Goal: Transaction & Acquisition: Obtain resource

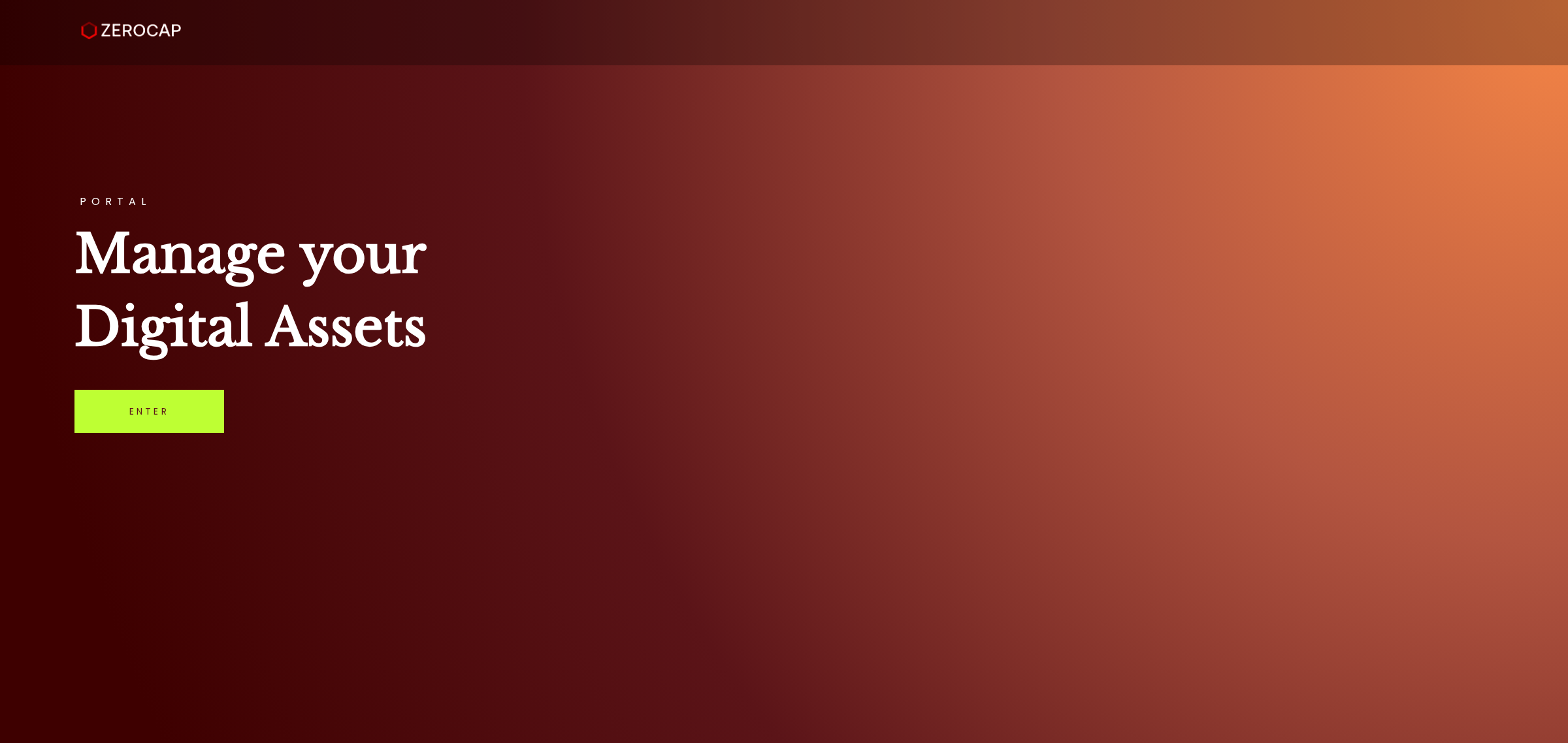
click at [149, 428] on link "Enter" at bounding box center [149, 411] width 150 height 43
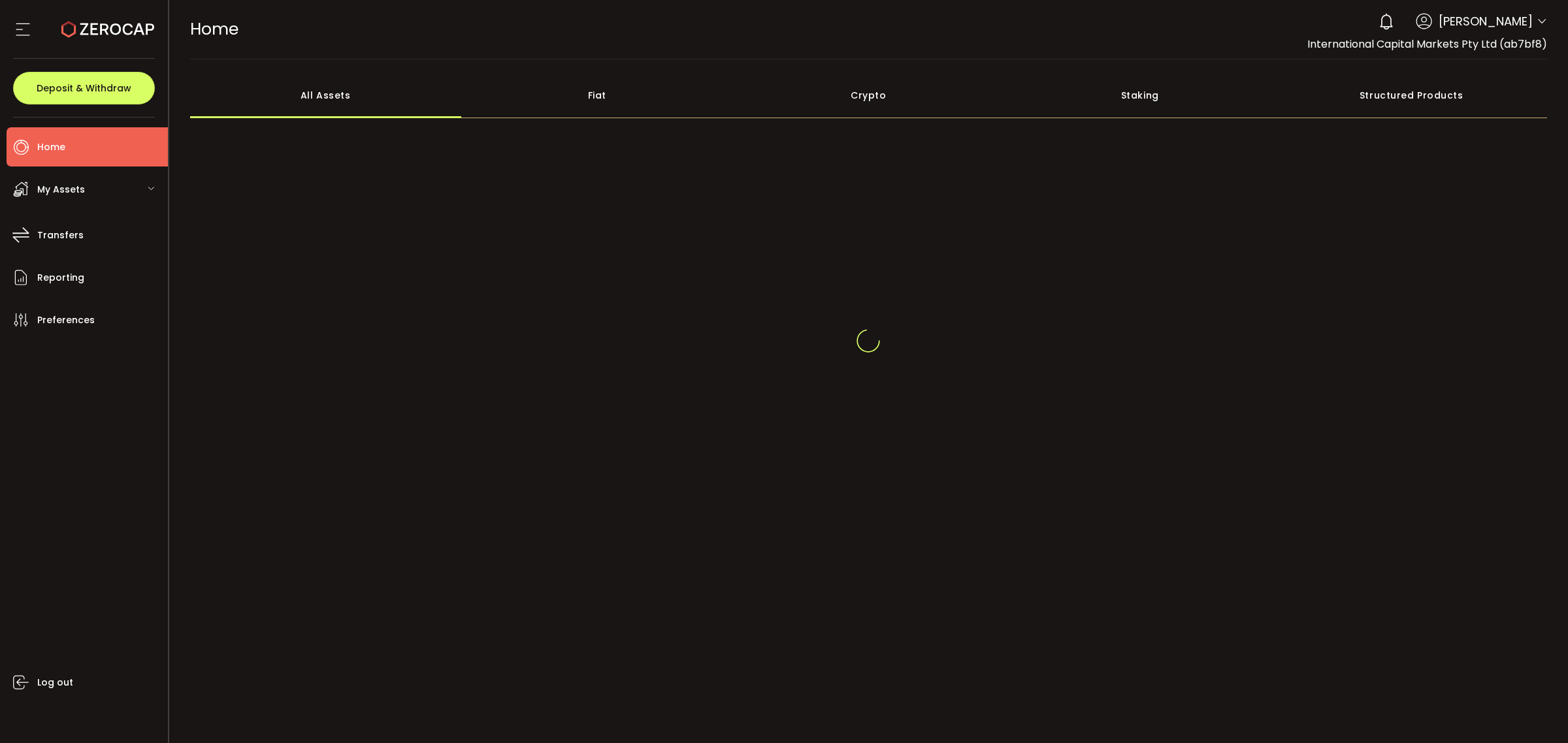
click at [1539, 20] on icon at bounding box center [1541, 21] width 11 height 11
click at [1539, 21] on icon at bounding box center [1541, 21] width 11 height 11
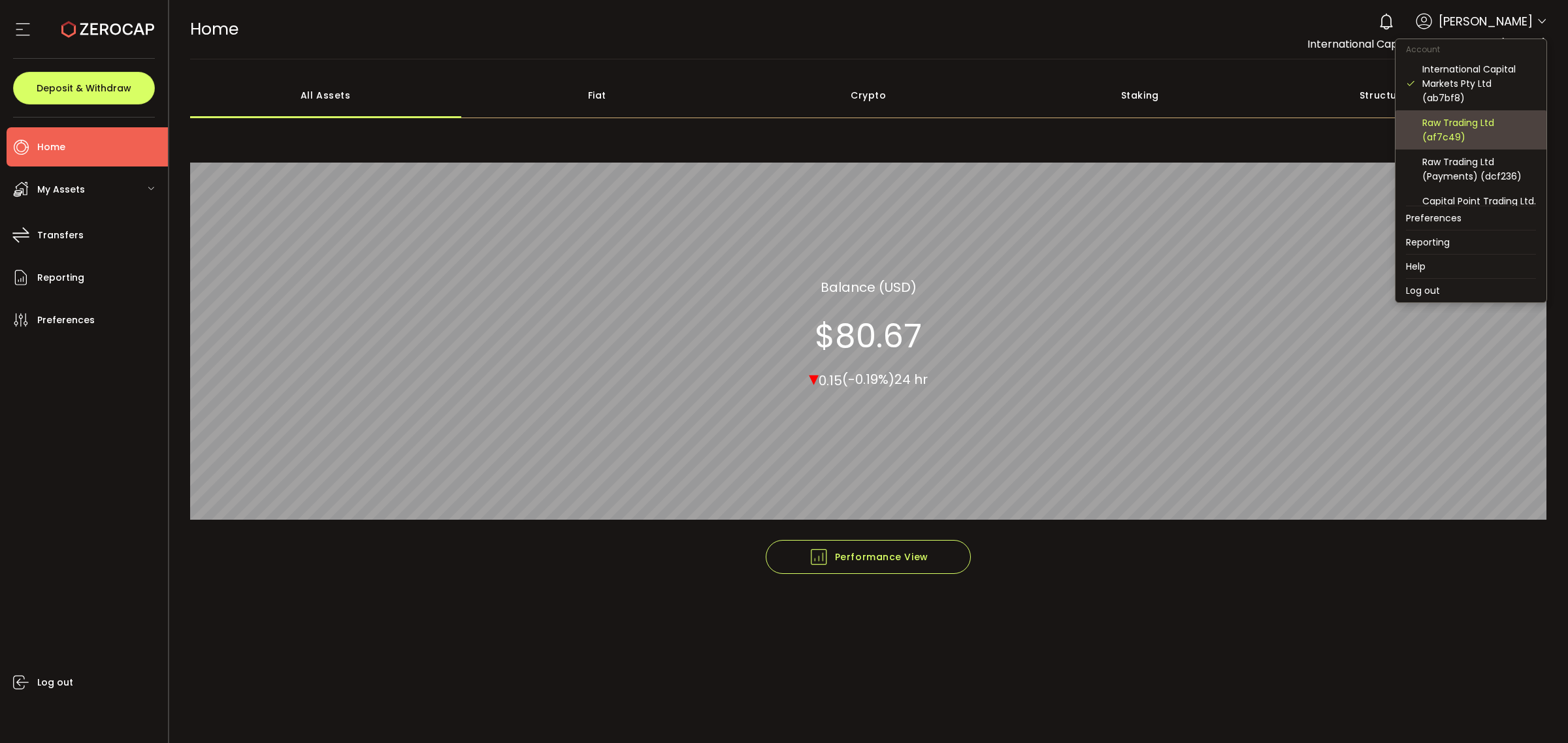
click at [1495, 125] on div "Raw Trading Ltd (af7c49)" at bounding box center [1479, 129] width 114 height 28
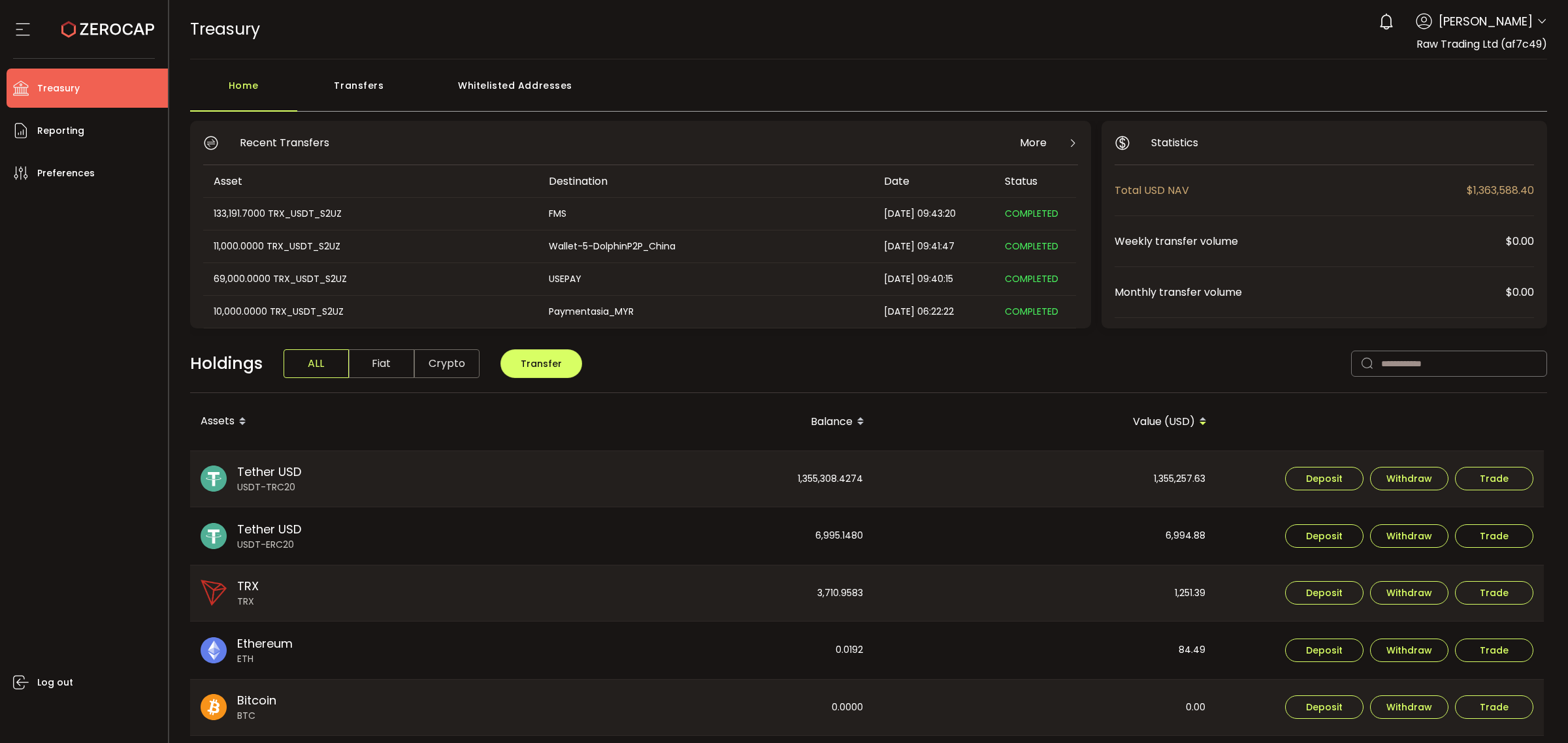
click at [1536, 20] on icon at bounding box center [1541, 21] width 11 height 11
click at [86, 129] on li "Reporting" at bounding box center [87, 130] width 161 height 39
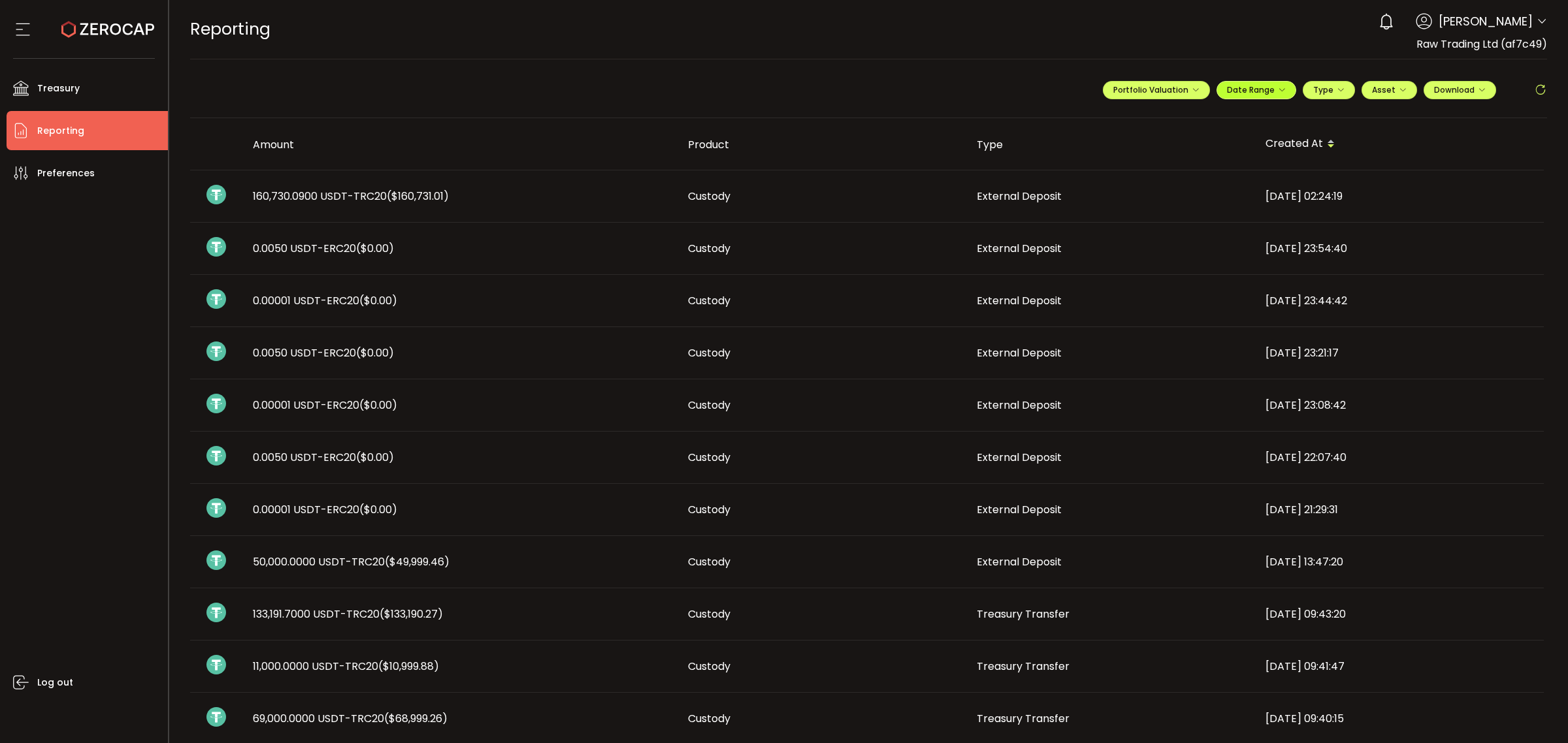
click at [1277, 92] on icon "button" at bounding box center [1281, 90] width 8 height 8
click at [1163, 116] on icon at bounding box center [1171, 117] width 16 height 13
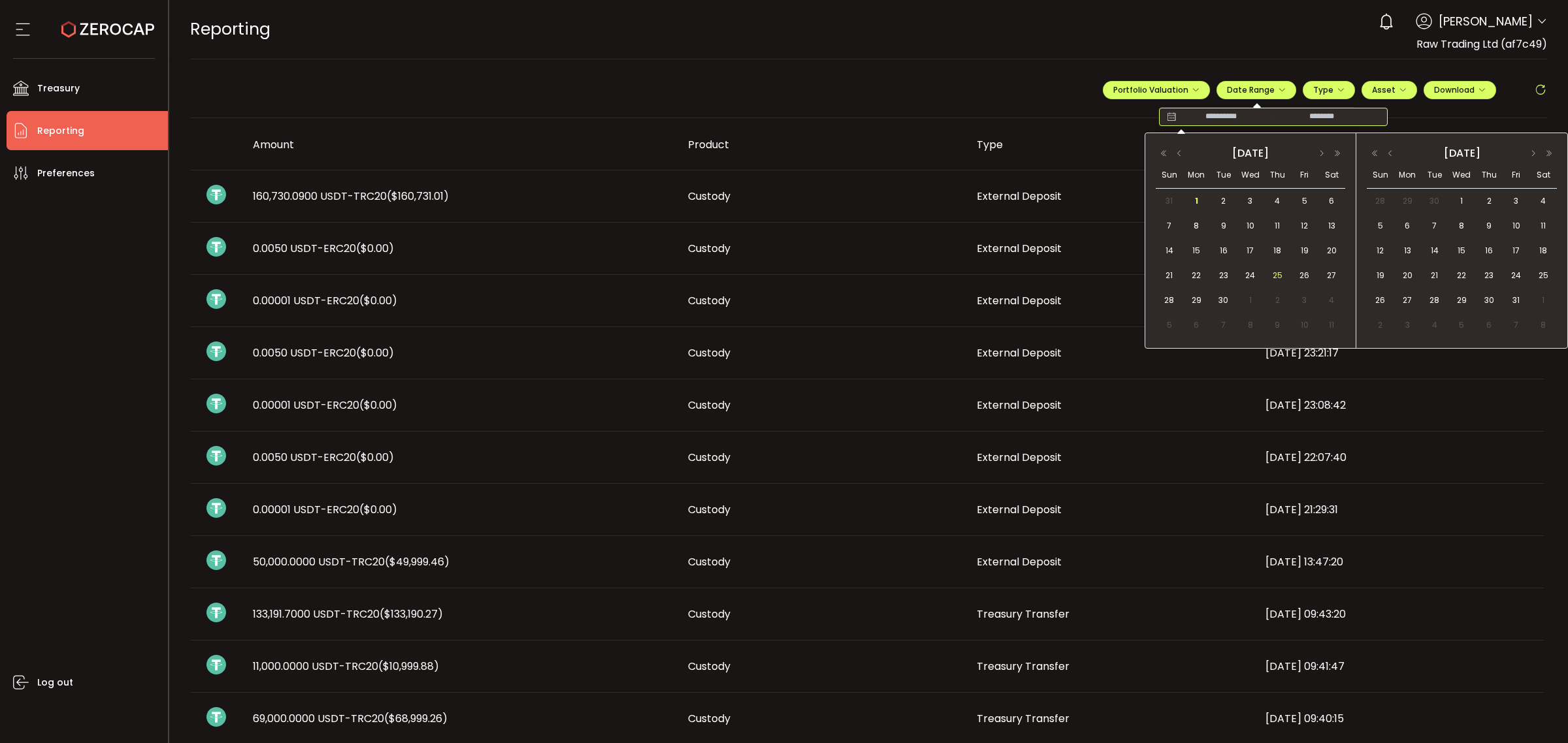
click at [1274, 274] on span "25" at bounding box center [1277, 275] width 15 height 15
click at [1180, 160] on div "2025 September" at bounding box center [1250, 153] width 190 height 18
click at [1180, 155] on button "button" at bounding box center [1179, 153] width 15 height 9
click at [1258, 299] on span "27" at bounding box center [1250, 299] width 15 height 15
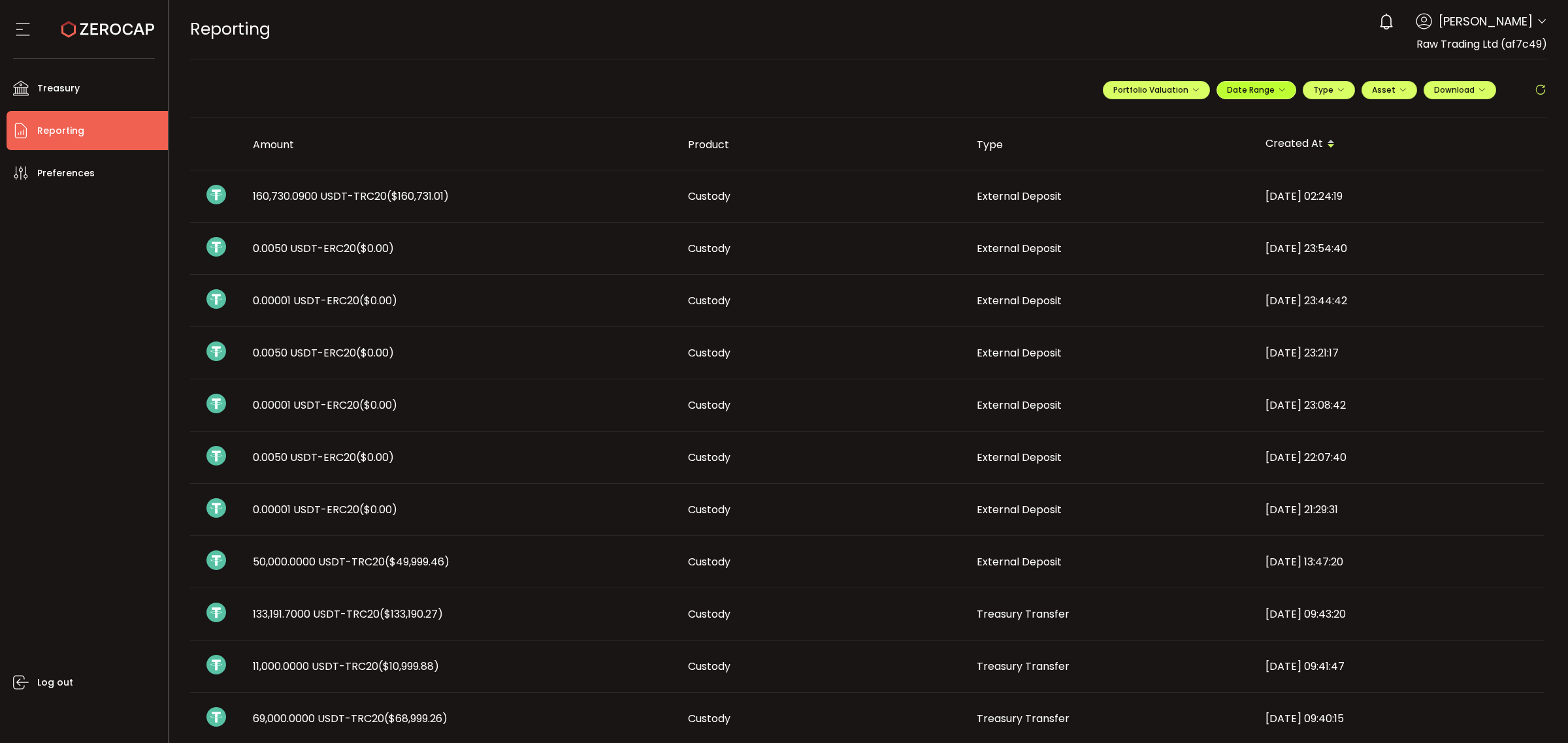
click at [1277, 94] on icon "button" at bounding box center [1281, 90] width 8 height 8
click at [1163, 115] on icon at bounding box center [1171, 117] width 16 height 13
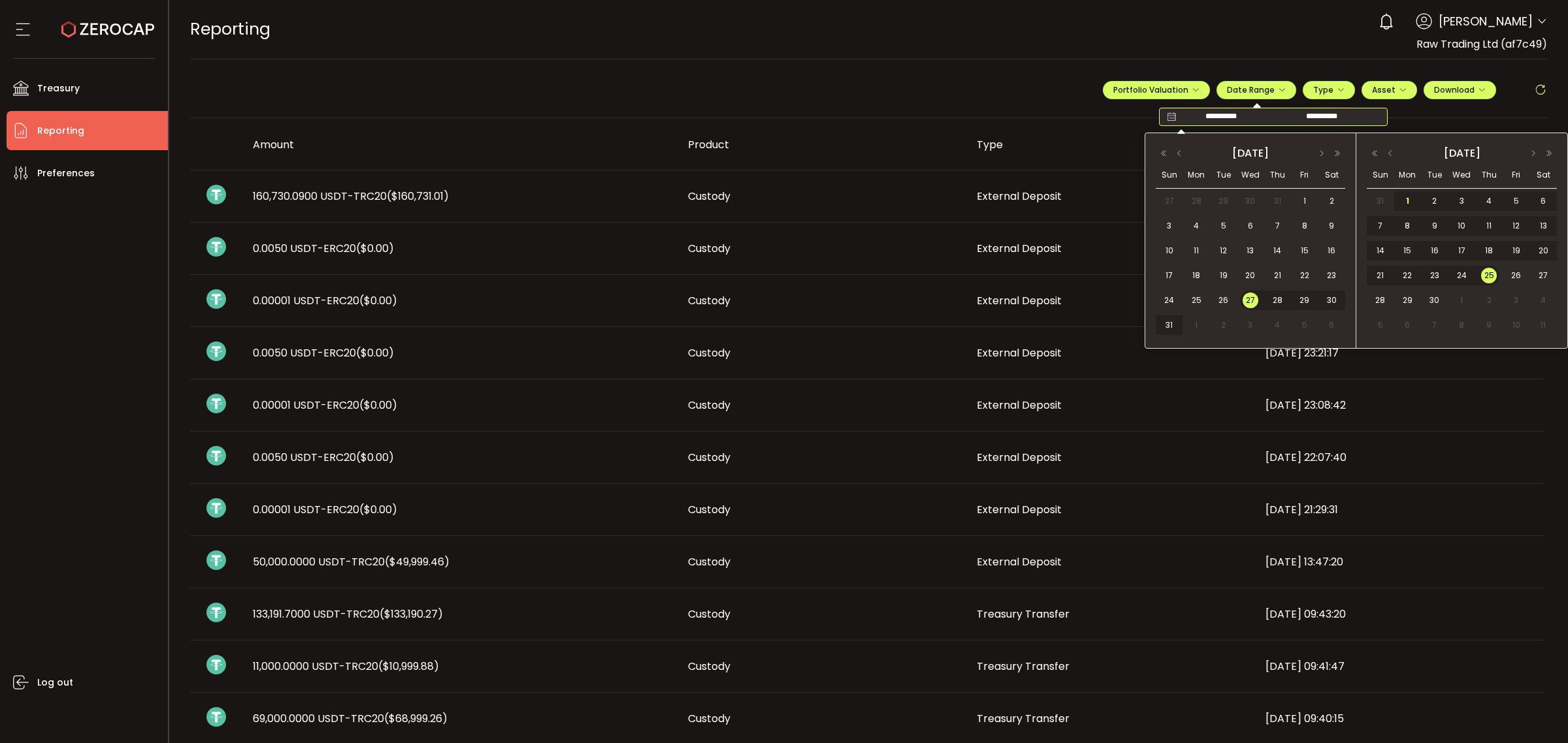
click at [1248, 300] on span "27" at bounding box center [1250, 299] width 15 height 15
click at [1405, 197] on span "1" at bounding box center [1407, 200] width 15 height 15
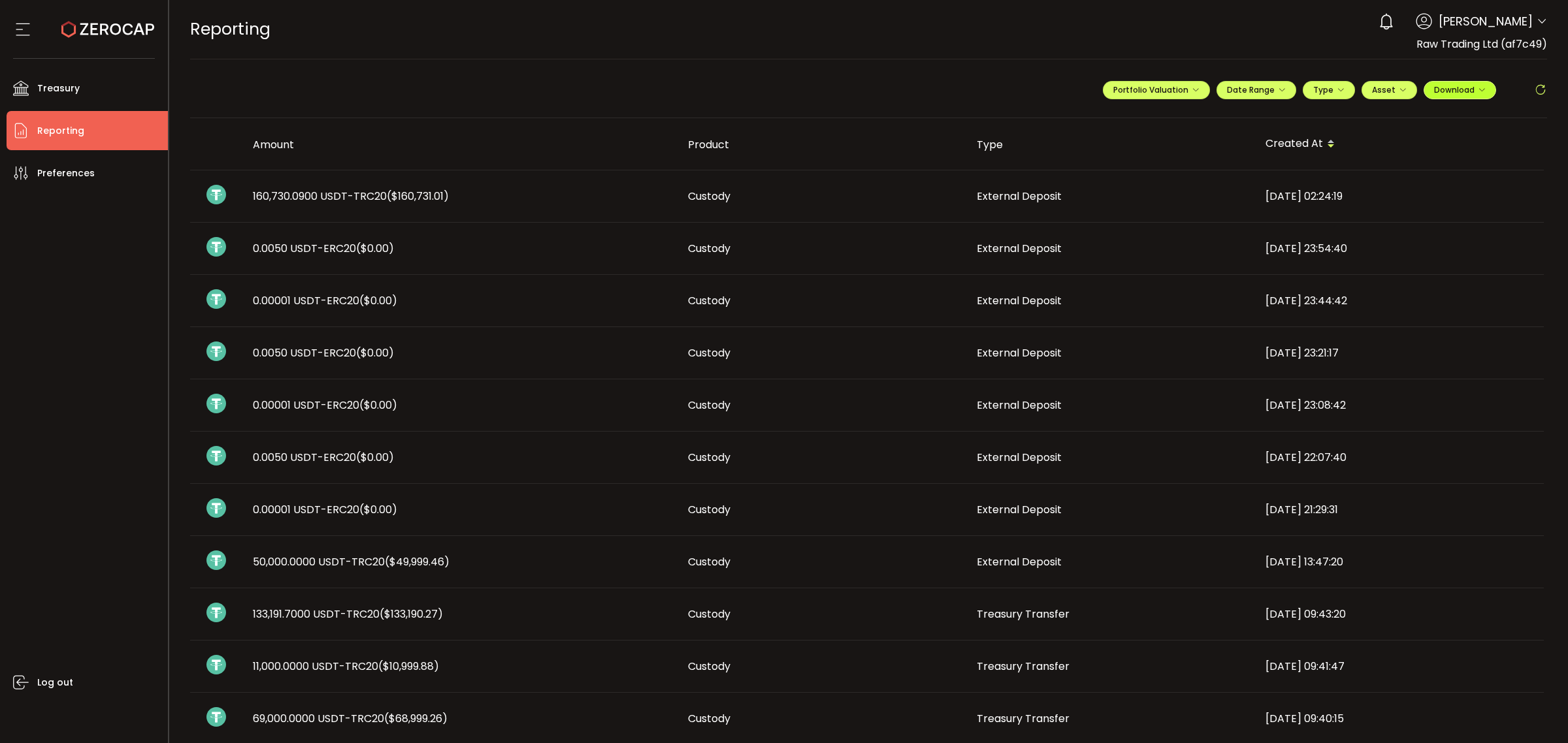
click at [1467, 88] on span "Download" at bounding box center [1459, 90] width 51 height 11
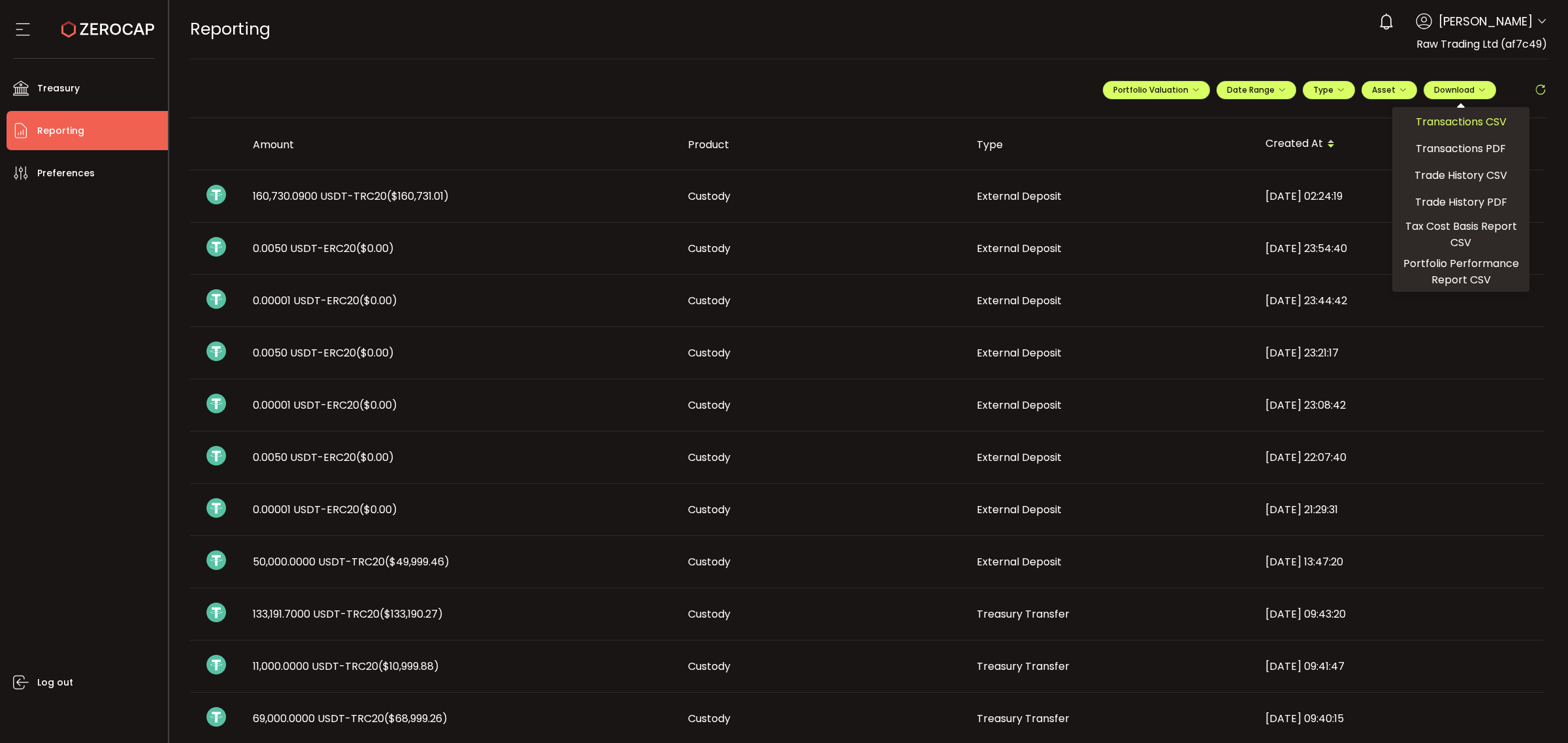
drag, startPoint x: 1430, startPoint y: 122, endPoint x: 1425, endPoint y: 125, distance: 5.8
click at [1430, 121] on span "Transactions CSV" at bounding box center [1461, 122] width 91 height 16
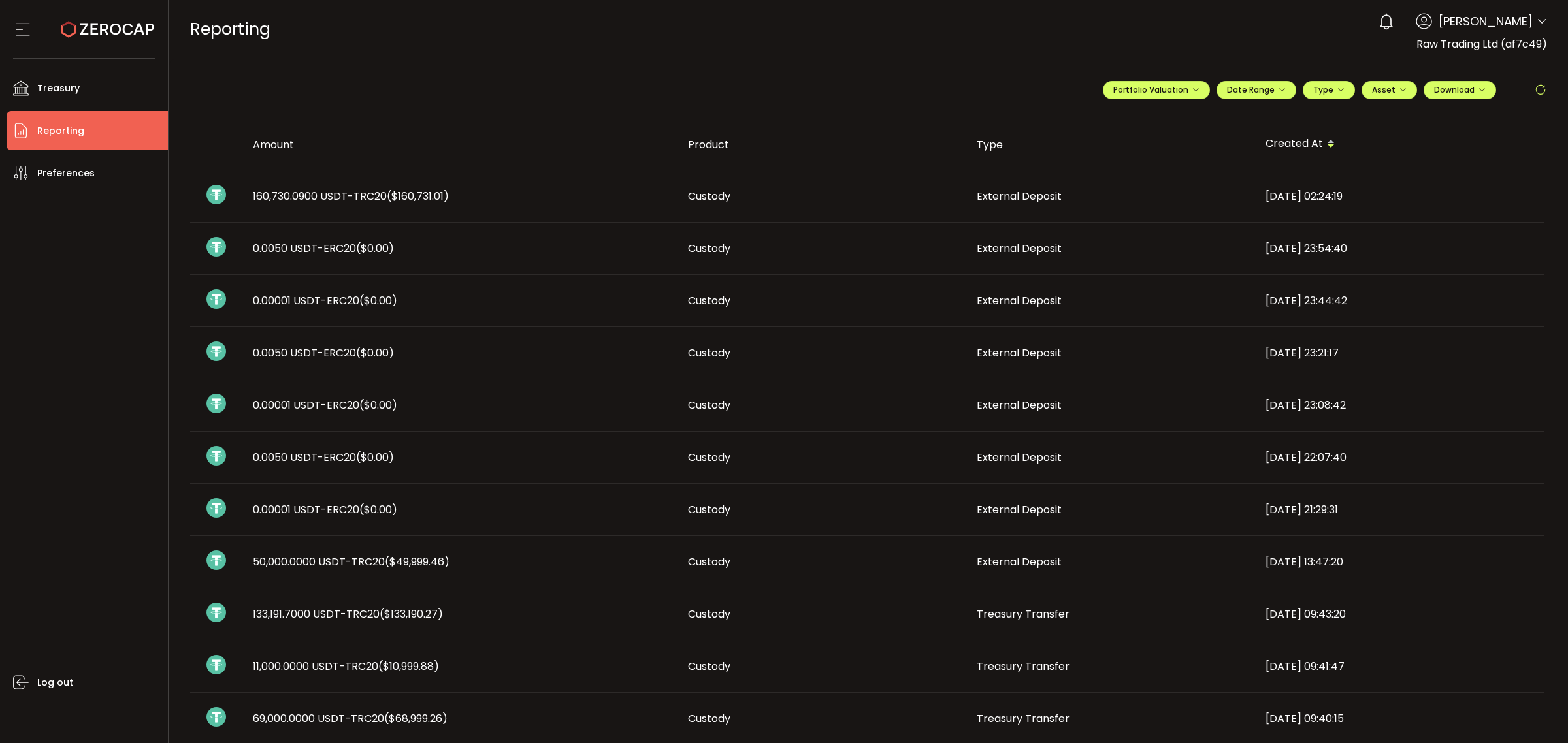
click at [1539, 26] on icon at bounding box center [1541, 21] width 11 height 11
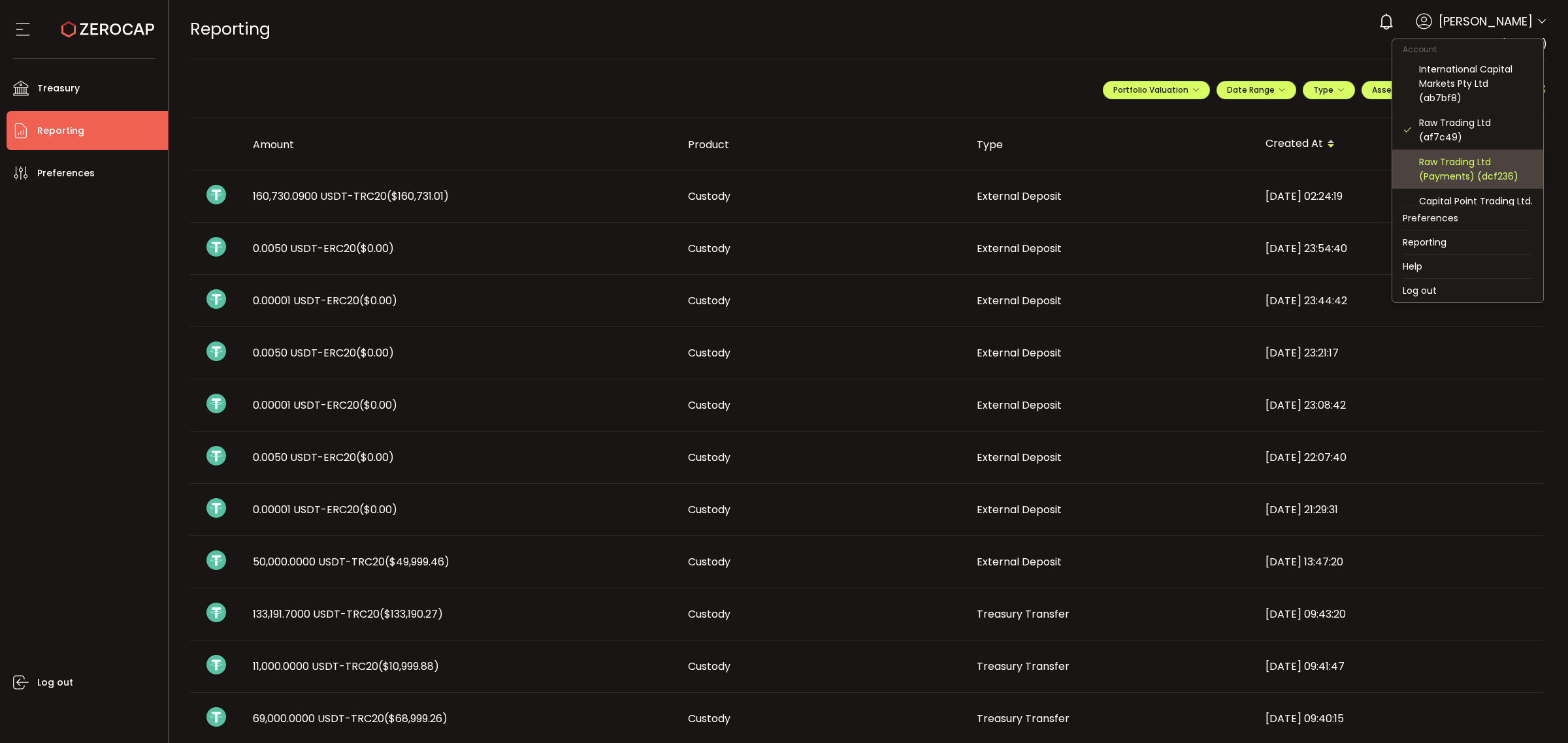
click at [1471, 168] on div "Raw Trading Ltd (Payments) (dcf236)" at bounding box center [1476, 168] width 114 height 28
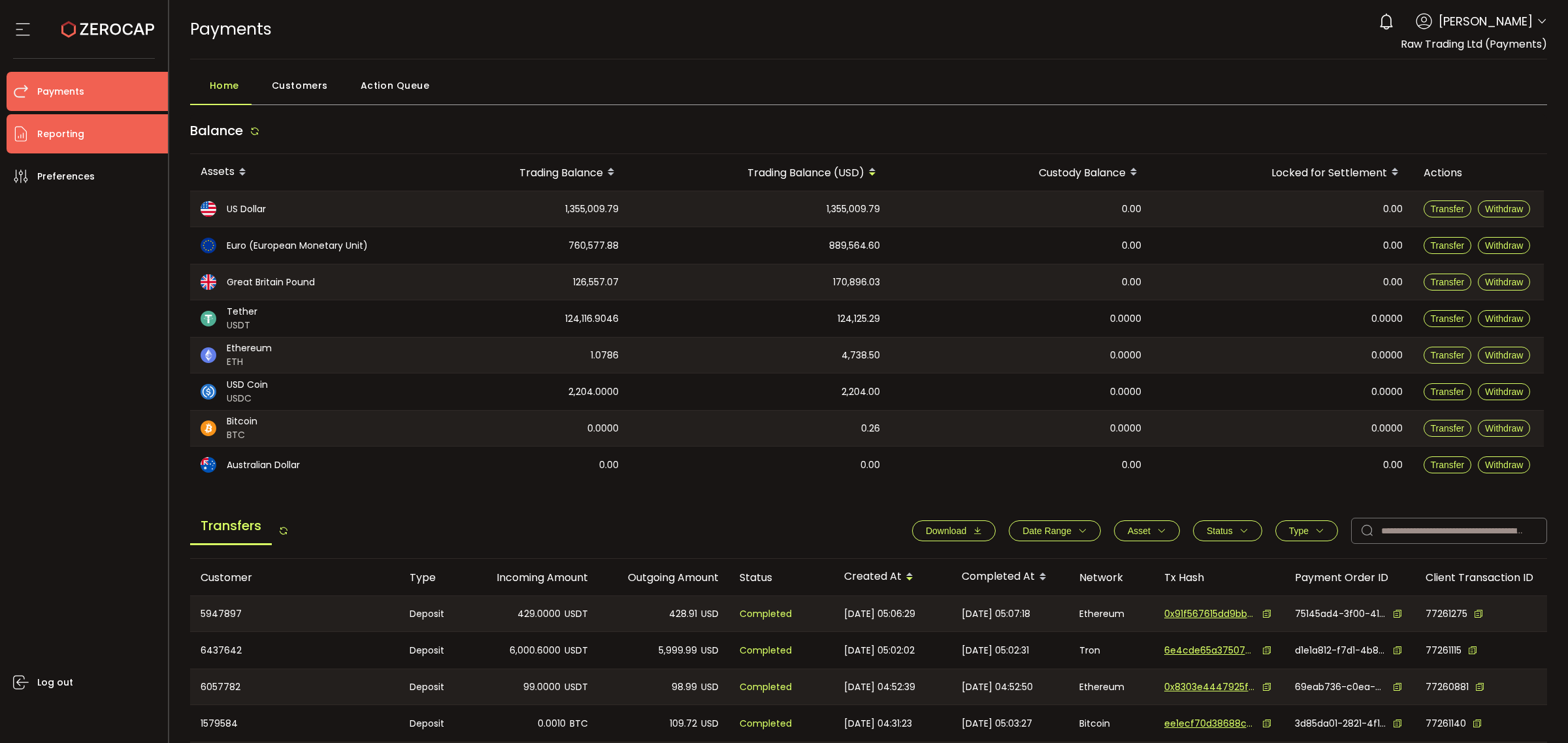
click at [115, 135] on li "Reporting" at bounding box center [87, 133] width 161 height 39
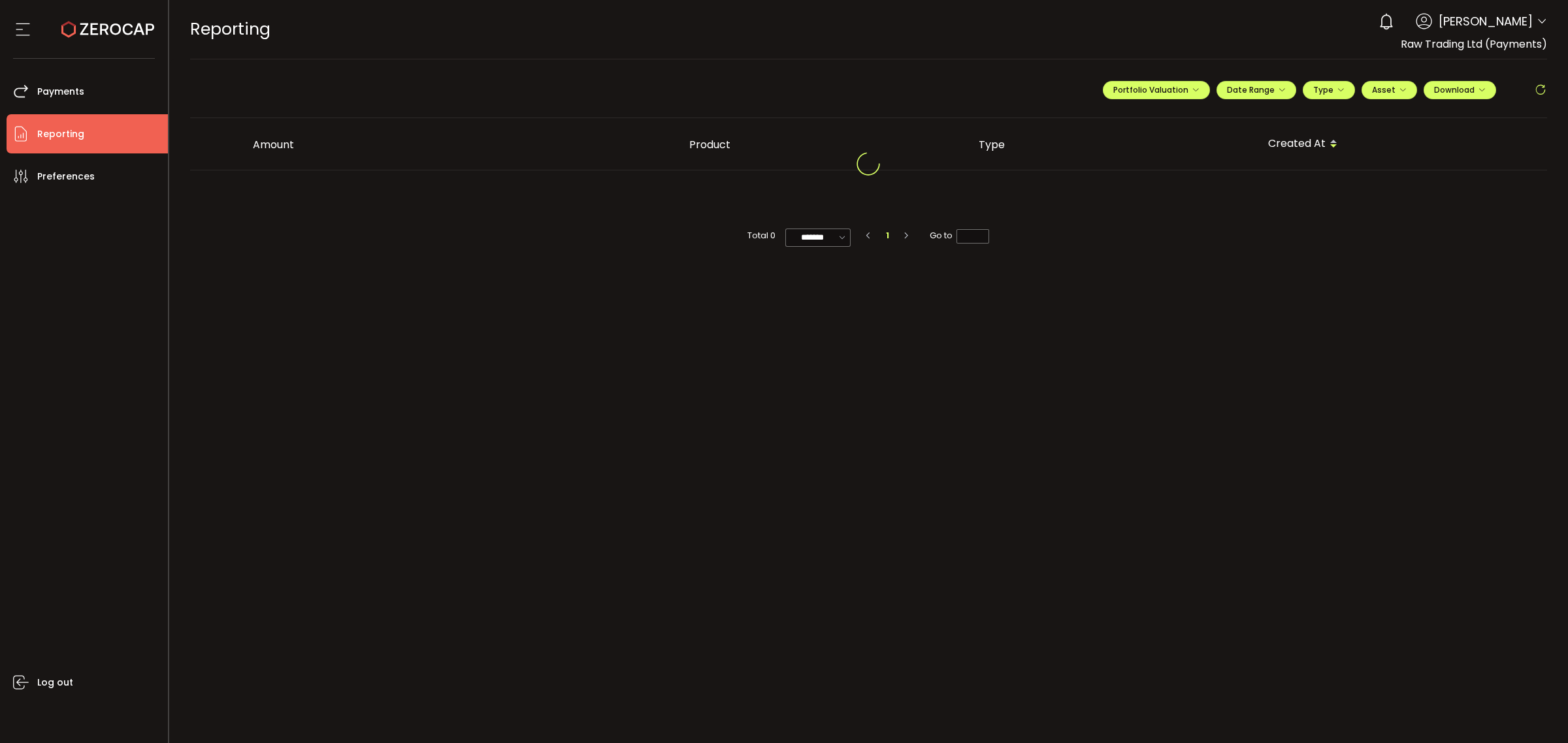
click at [66, 63] on ul "Treasury Payments Trading Reporting Preferences Log out" at bounding box center [84, 400] width 168 height 684
drag, startPoint x: 64, startPoint y: 92, endPoint x: 76, endPoint y: 96, distance: 12.6
click at [64, 93] on span "Payments" at bounding box center [61, 91] width 47 height 19
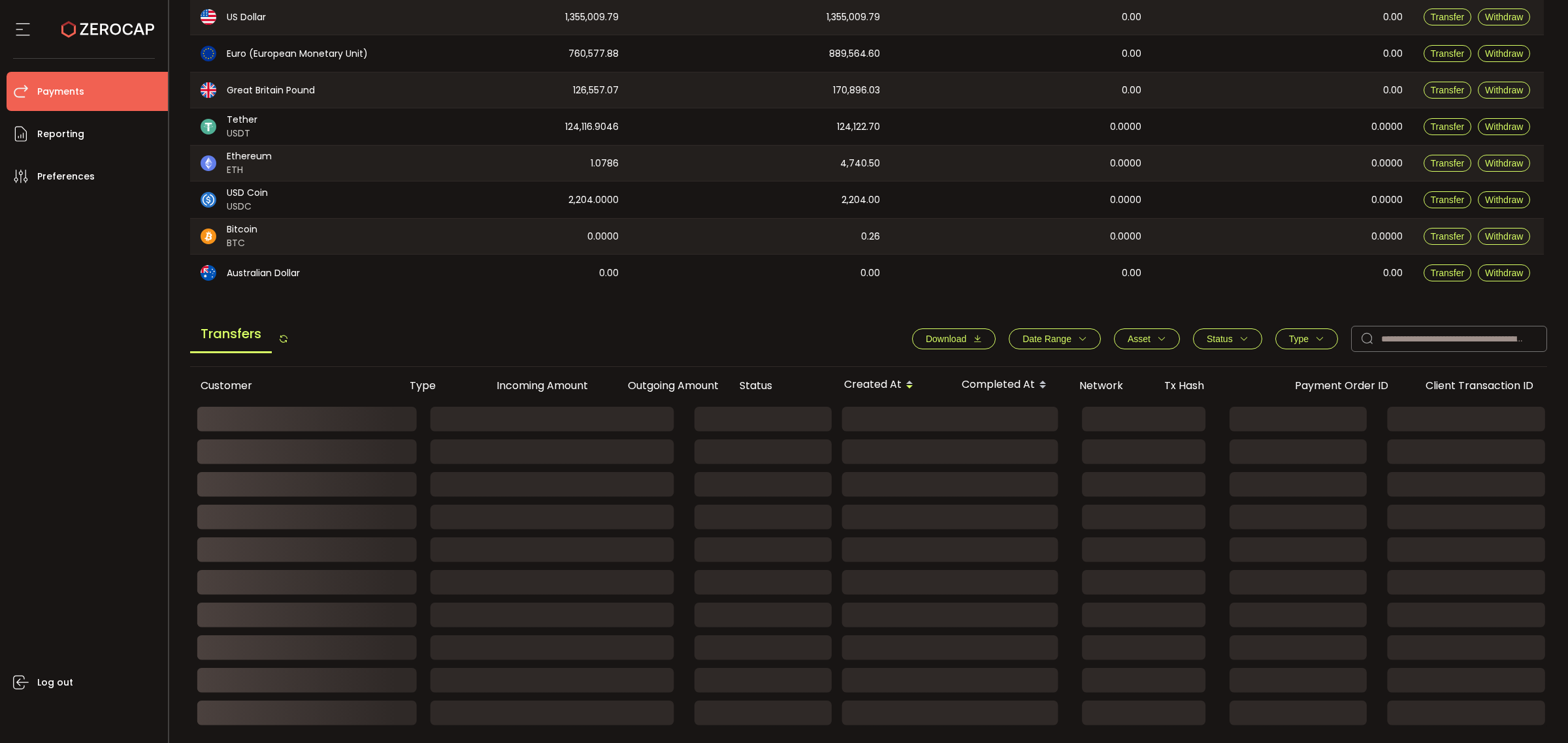
scroll to position [279, 0]
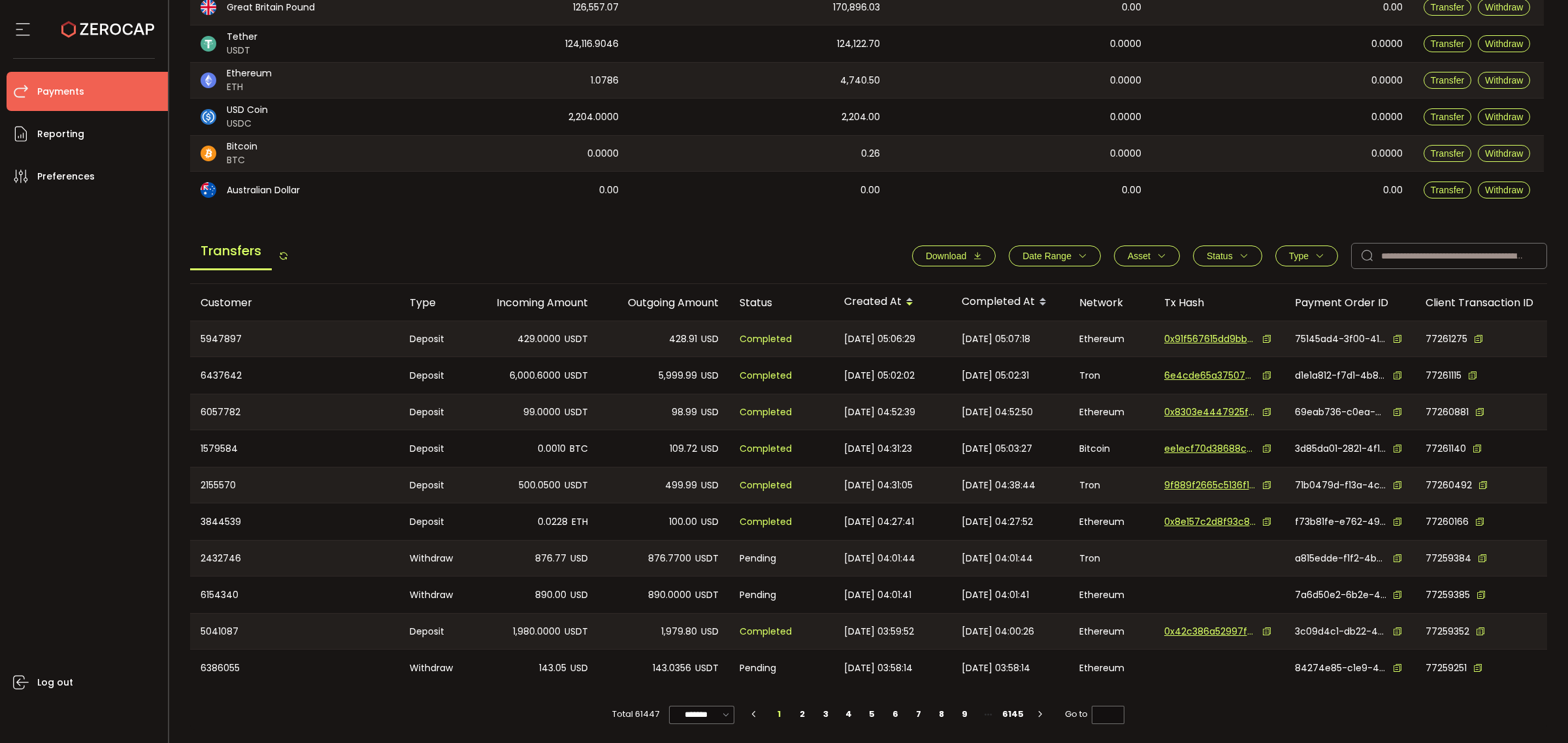
click at [1079, 335] on div "Ethereum" at bounding box center [1111, 339] width 85 height 35
click at [1078, 253] on icon "button" at bounding box center [1082, 256] width 9 height 9
click at [993, 291] on icon at bounding box center [1001, 288] width 15 height 21
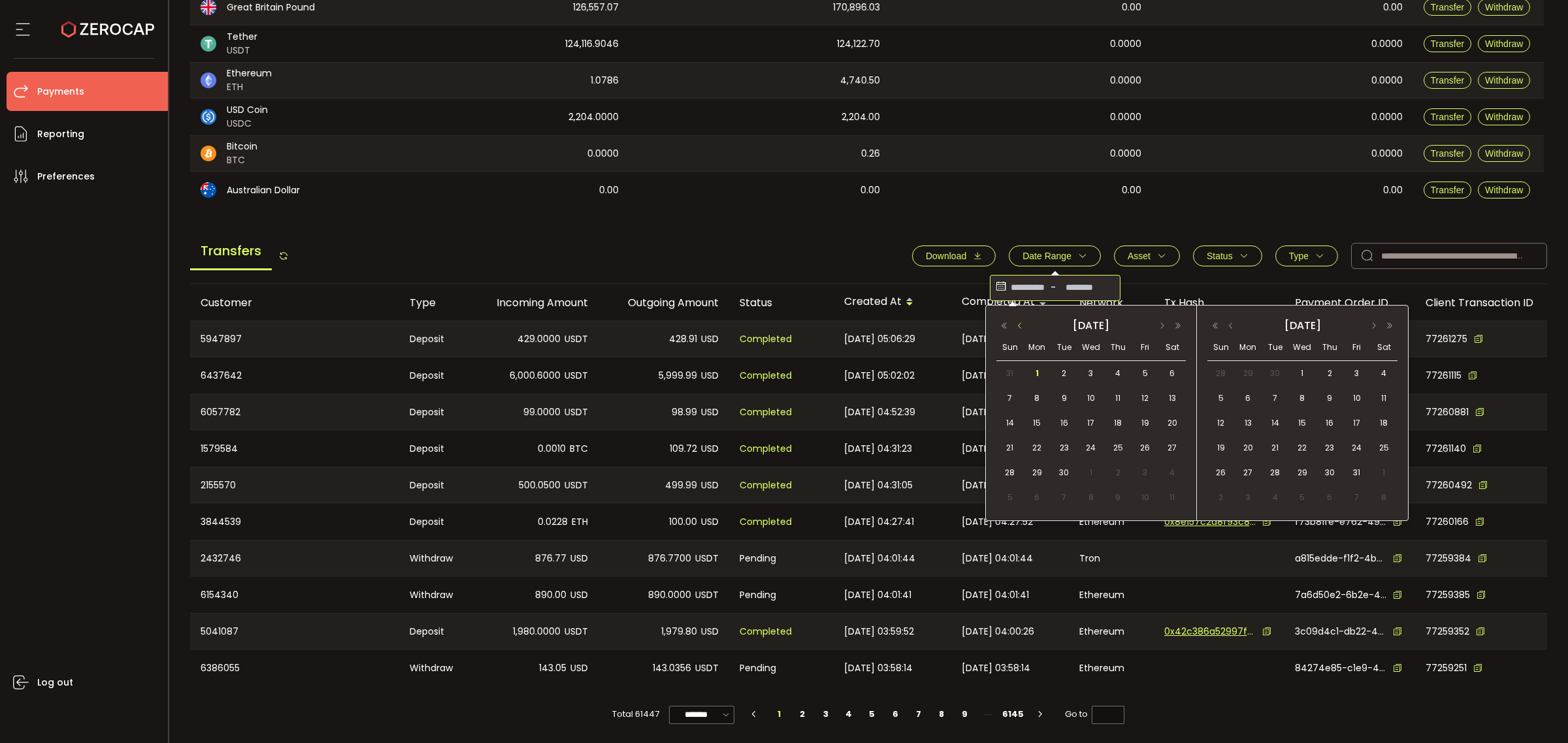
click at [1023, 328] on button "button" at bounding box center [1019, 326] width 15 height 9
drag, startPoint x: 1007, startPoint y: 470, endPoint x: 1014, endPoint y: 467, distance: 7.6
click at [1007, 470] on span "24" at bounding box center [1010, 472] width 15 height 15
click at [1001, 500] on div "31" at bounding box center [1008, 497] width 24 height 20
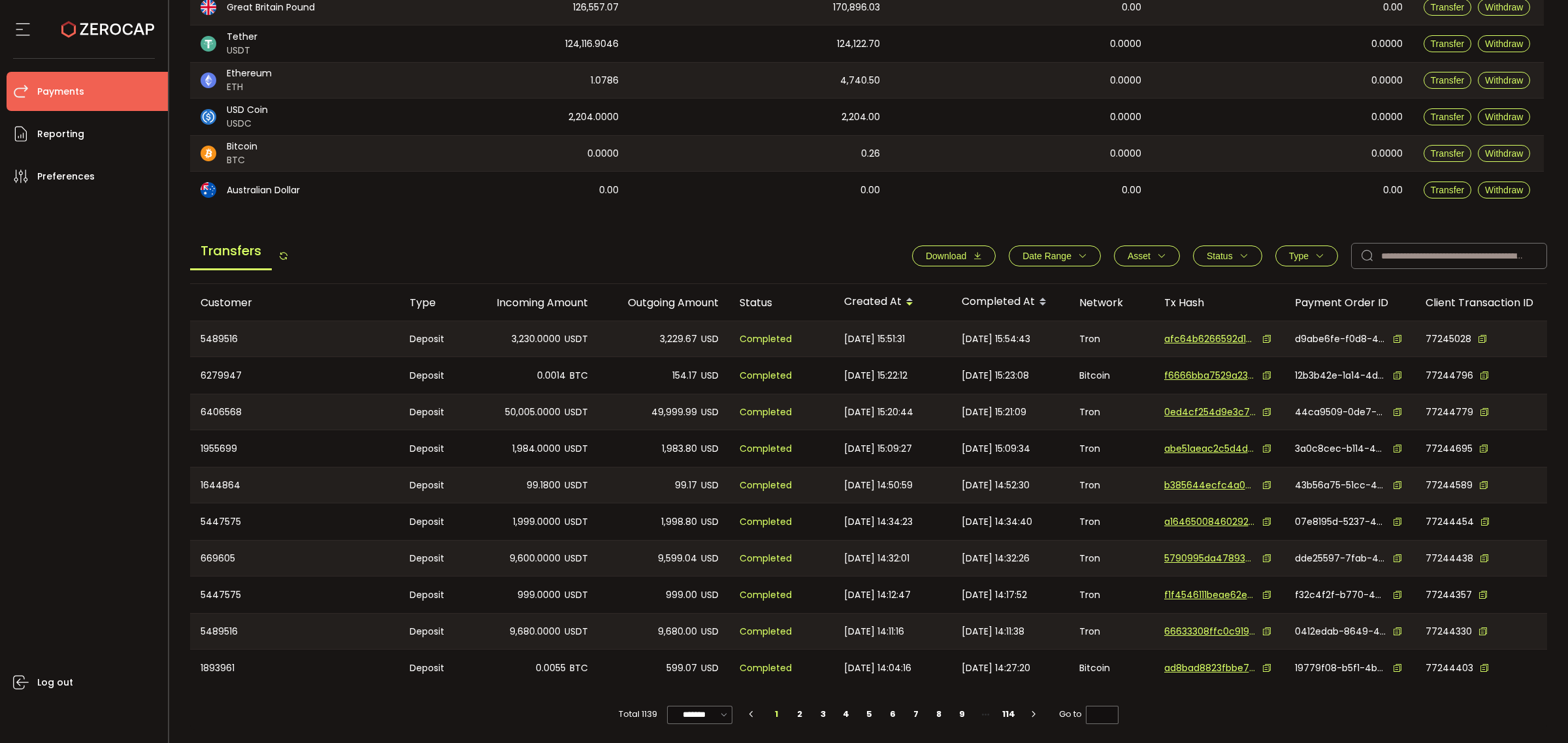
click at [961, 246] on button "Download" at bounding box center [953, 256] width 84 height 21
